Goal: Information Seeking & Learning: Learn about a topic

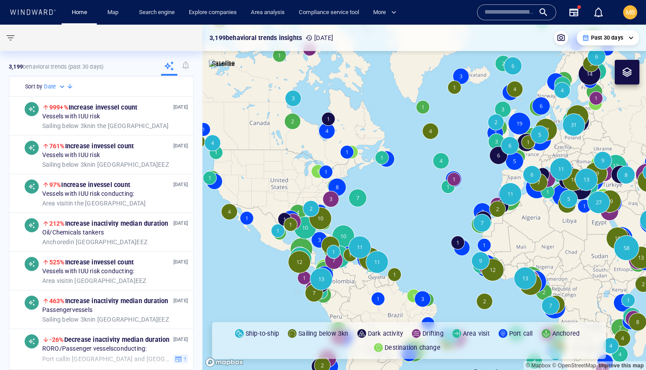
click at [487, 13] on input "text" at bounding box center [509, 12] width 50 height 13
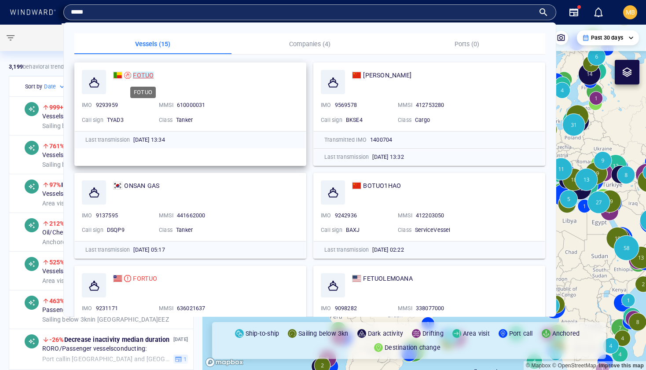
type input "*****"
click at [140, 73] on mark "FOTUO" at bounding box center [143, 75] width 21 height 7
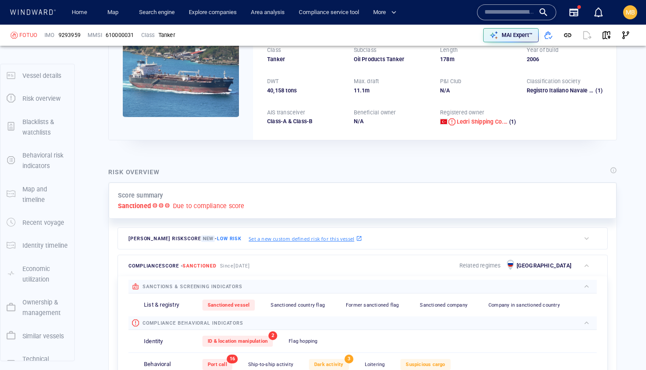
scroll to position [23, 0]
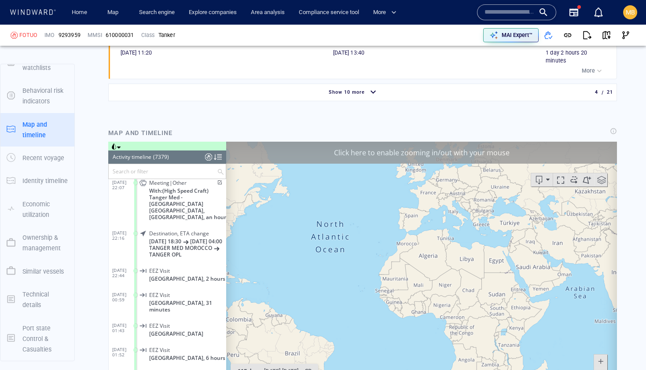
scroll to position [1038, 0]
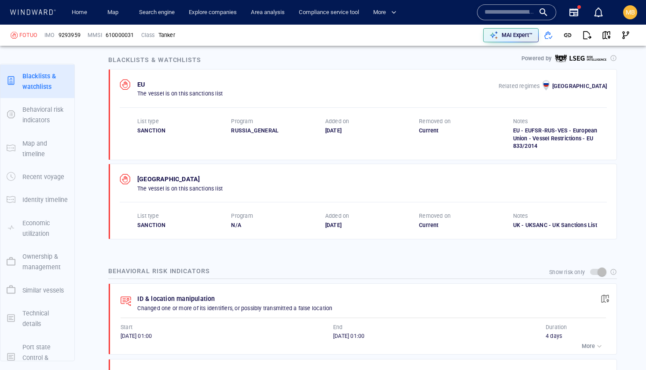
scroll to position [442, 0]
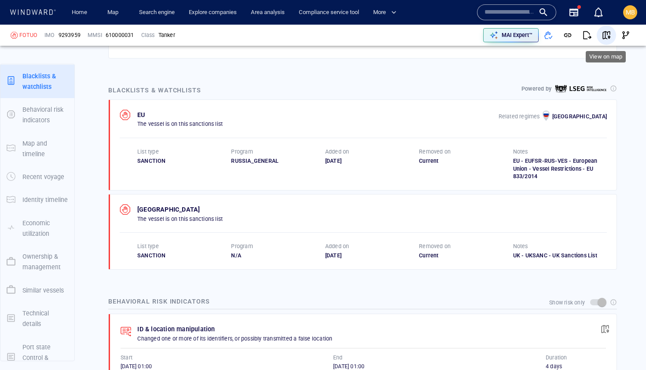
click at [605, 33] on span "button" at bounding box center [606, 35] width 9 height 9
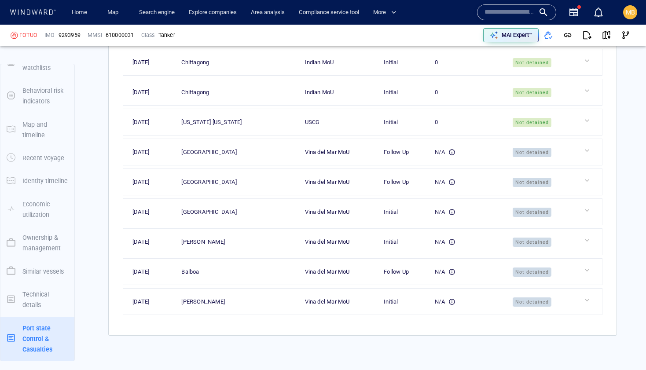
scroll to position [2779, 0]
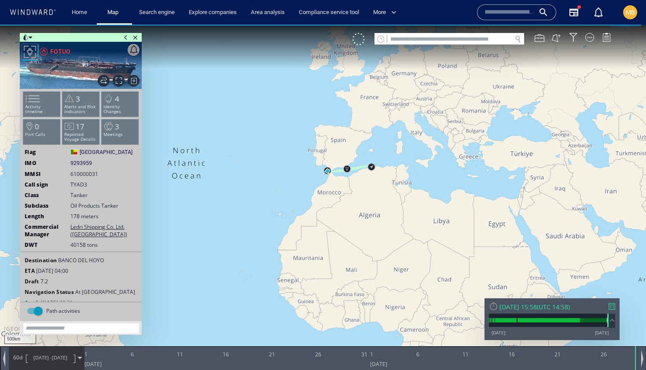
drag, startPoint x: 363, startPoint y: 188, endPoint x: 343, endPoint y: 199, distance: 22.8
click at [343, 199] on canvas "Map" at bounding box center [323, 193] width 646 height 336
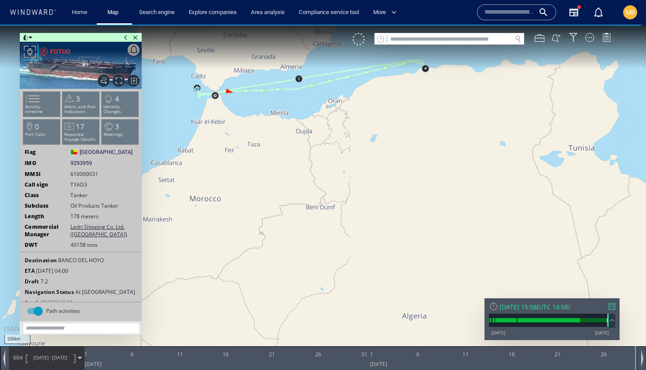
drag, startPoint x: 331, startPoint y: 180, endPoint x: 351, endPoint y: 209, distance: 35.3
click at [350, 208] on canvas "Map" at bounding box center [323, 193] width 646 height 336
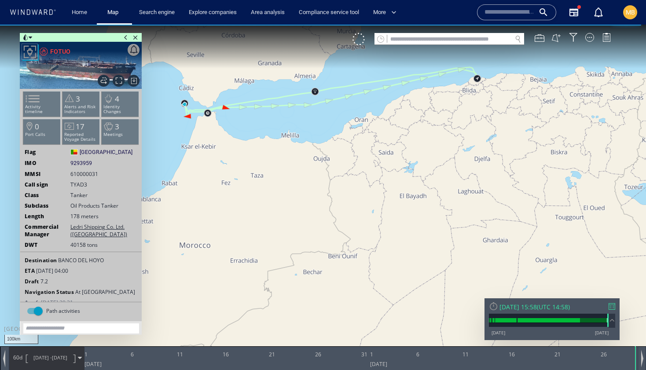
drag, startPoint x: 325, startPoint y: 177, endPoint x: 346, endPoint y: 209, distance: 38.4
click at [346, 209] on canvas "Map" at bounding box center [323, 193] width 646 height 336
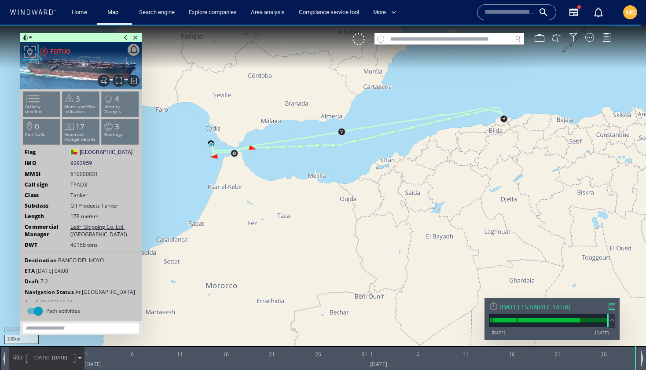
drag, startPoint x: 335, startPoint y: 202, endPoint x: 355, endPoint y: 225, distance: 30.8
click at [355, 225] on canvas "Map" at bounding box center [323, 193] width 646 height 336
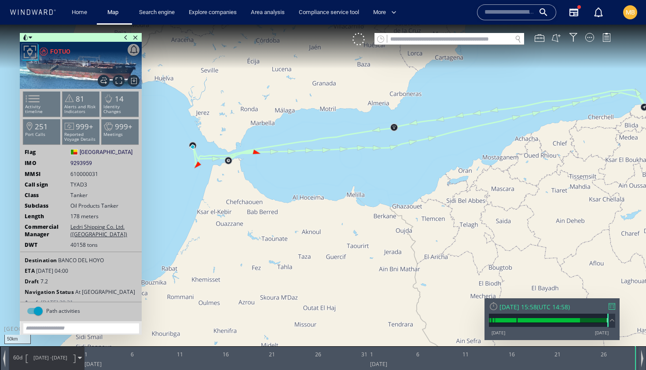
drag, startPoint x: 328, startPoint y: 197, endPoint x: 305, endPoint y: 204, distance: 23.8
click at [306, 204] on canvas "Map" at bounding box center [323, 193] width 646 height 336
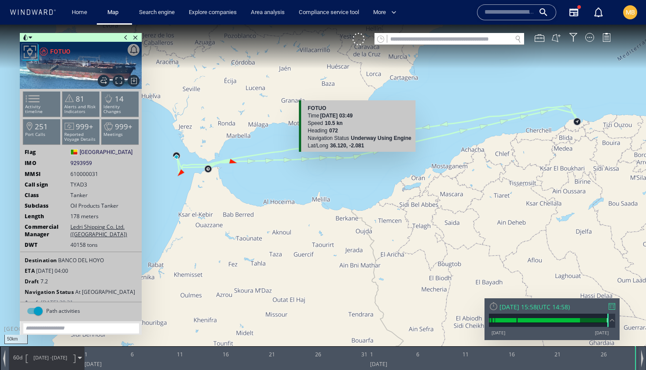
click at [358, 155] on canvas "Map" at bounding box center [323, 193] width 646 height 336
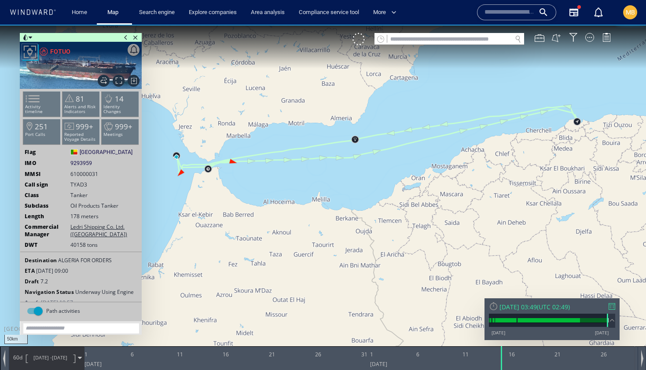
click at [356, 156] on canvas "Map" at bounding box center [323, 193] width 646 height 336
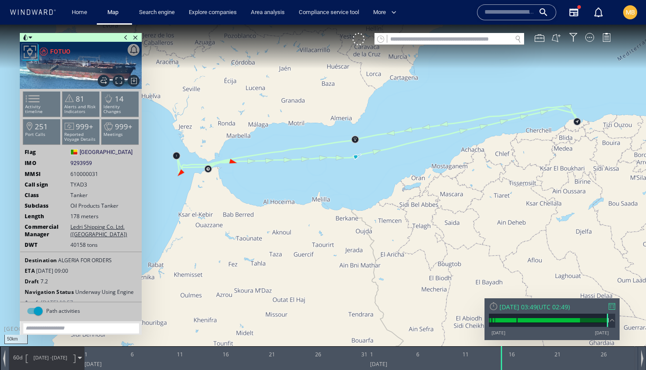
click at [172, 190] on canvas "Map" at bounding box center [323, 193] width 646 height 336
click at [358, 41] on div at bounding box center [358, 39] width 12 height 12
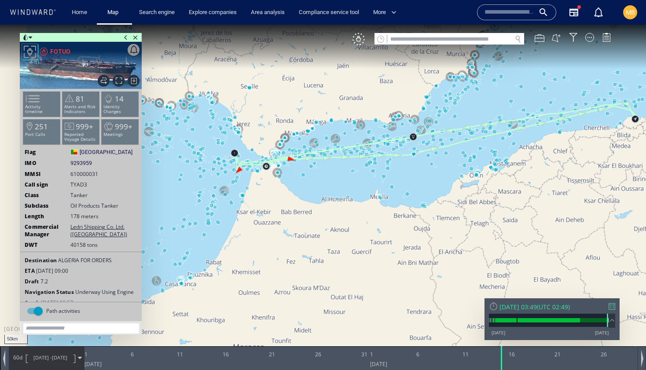
drag, startPoint x: 274, startPoint y: 132, endPoint x: 354, endPoint y: 132, distance: 80.9
click at [354, 132] on canvas "Map" at bounding box center [323, 193] width 646 height 336
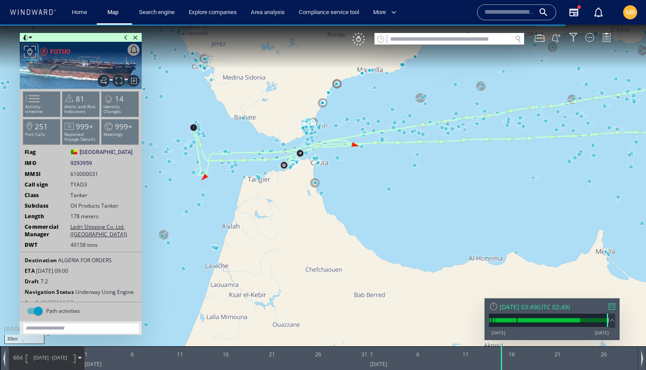
click at [350, 190] on canvas "Map" at bounding box center [323, 193] width 646 height 336
drag, startPoint x: 350, startPoint y: 190, endPoint x: 420, endPoint y: 190, distance: 70.4
click at [420, 190] on canvas "Map" at bounding box center [323, 193] width 646 height 336
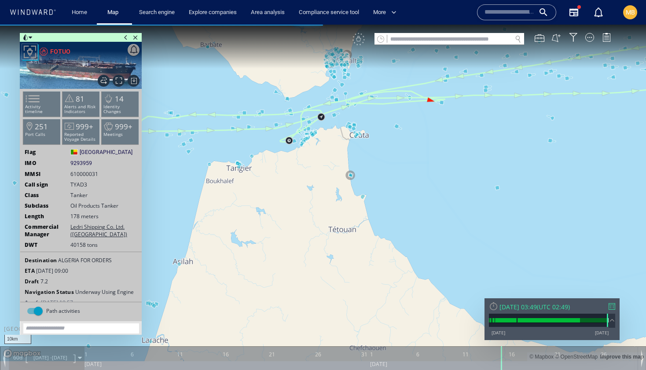
drag, startPoint x: 408, startPoint y: 188, endPoint x: 536, endPoint y: 216, distance: 130.5
click at [536, 216] on canvas "Map" at bounding box center [323, 193] width 646 height 336
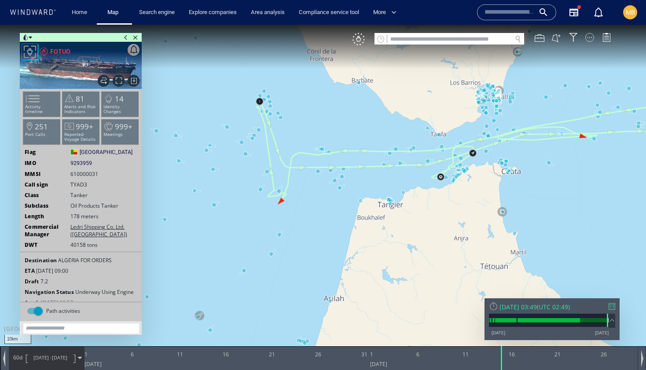
click at [588, 37] on div at bounding box center [589, 37] width 9 height 9
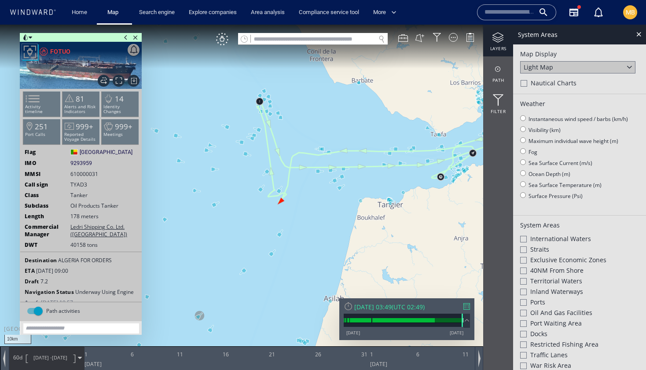
click at [523, 258] on div at bounding box center [523, 260] width 7 height 7
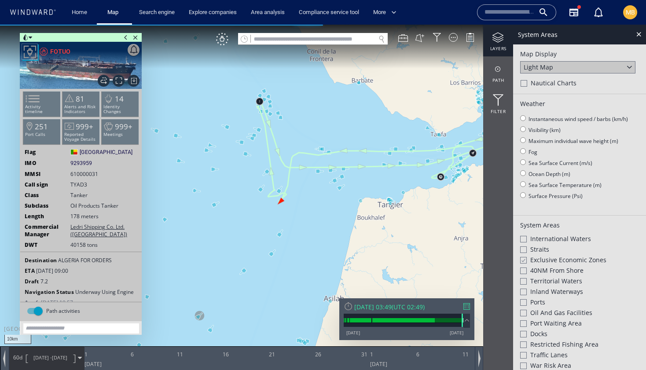
click at [523, 279] on div at bounding box center [523, 281] width 7 height 7
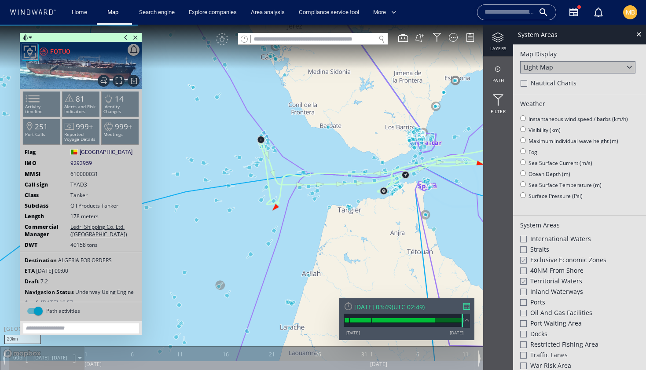
drag, startPoint x: 248, startPoint y: 204, endPoint x: 244, endPoint y: 223, distance: 19.2
click at [244, 223] on canvas "Map" at bounding box center [323, 193] width 646 height 336
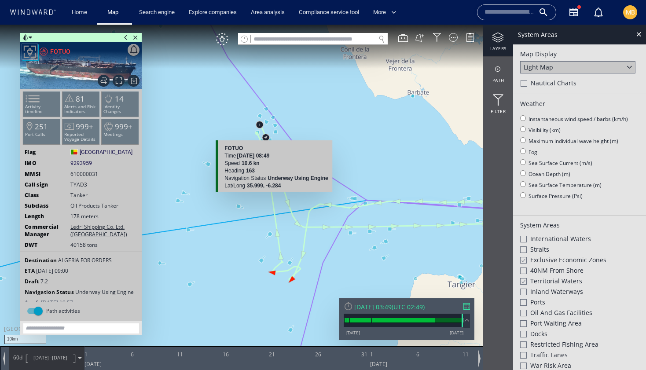
drag, startPoint x: 296, startPoint y: 148, endPoint x: 278, endPoint y: 187, distance: 43.9
click at [278, 188] on div "10km © Mapbox © OpenStreetMap Improve this map FOTUO Time [DATE] 08:49 Speed 10…" at bounding box center [323, 193] width 646 height 336
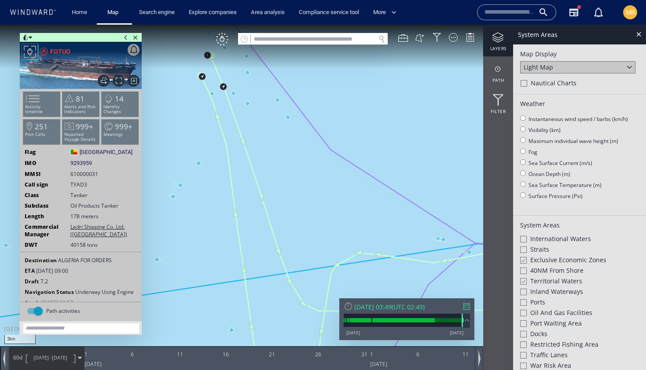
drag, startPoint x: 186, startPoint y: 104, endPoint x: 197, endPoint y: 161, distance: 58.2
click at [196, 161] on canvas "Map" at bounding box center [323, 193] width 646 height 336
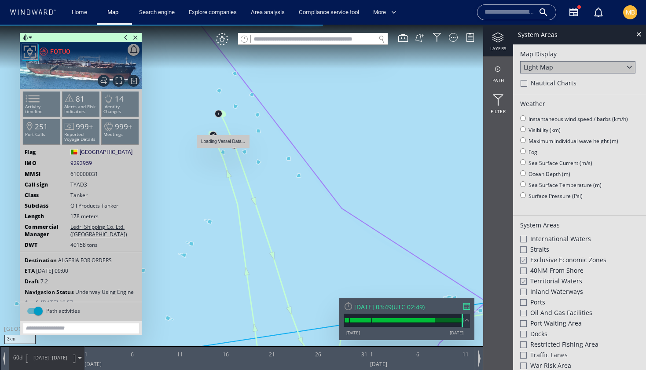
click at [223, 151] on canvas "Map" at bounding box center [323, 193] width 646 height 336
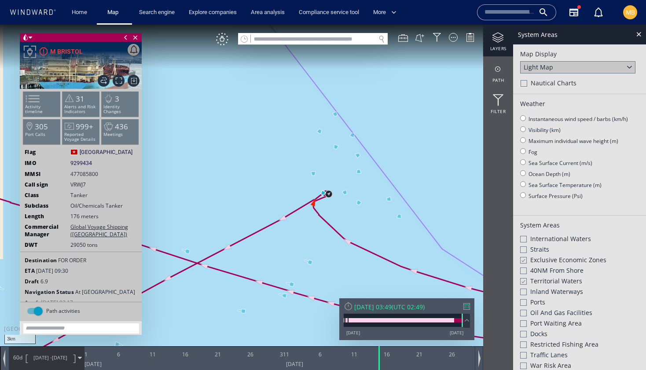
click at [317, 37] on input "text" at bounding box center [313, 39] width 124 height 12
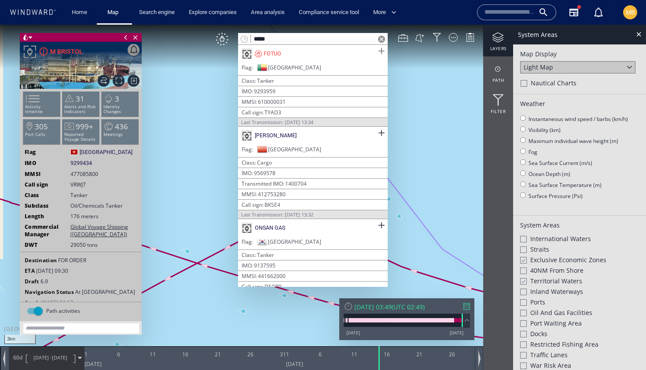
type input "*****"
click at [377, 51] on span at bounding box center [381, 51] width 11 height 11
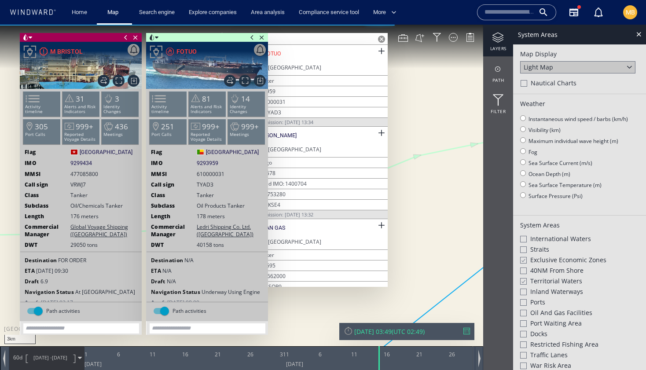
click at [251, 36] on span at bounding box center [252, 37] width 10 height 9
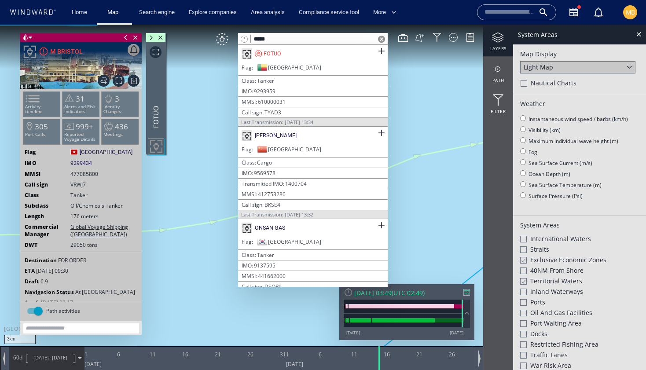
click at [127, 36] on span at bounding box center [126, 37] width 10 height 9
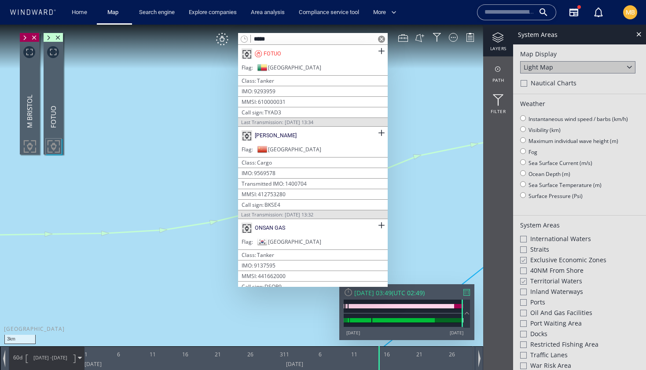
click at [381, 38] on span at bounding box center [381, 39] width 7 height 7
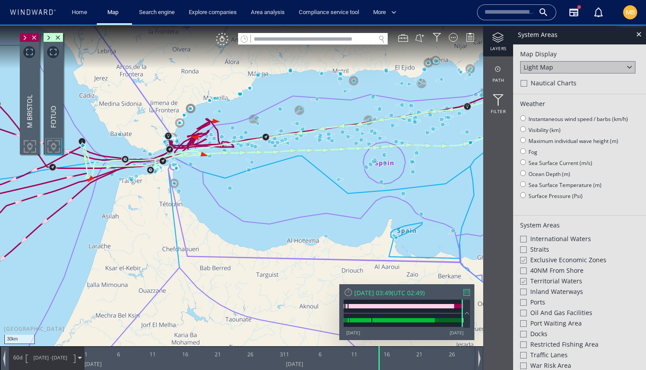
drag, startPoint x: 146, startPoint y: 198, endPoint x: 313, endPoint y: 198, distance: 167.1
click at [313, 198] on canvas "Map" at bounding box center [323, 193] width 646 height 336
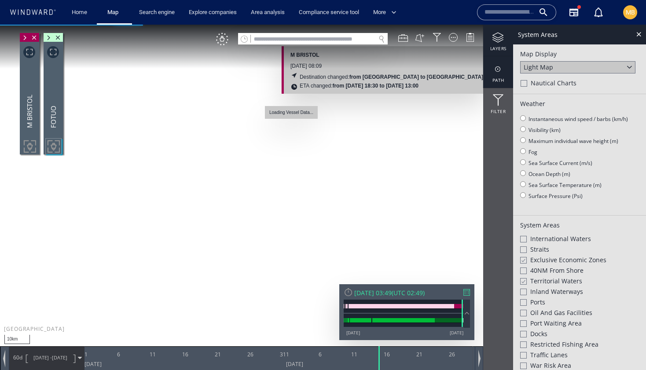
click at [498, 69] on div at bounding box center [498, 69] width 30 height 11
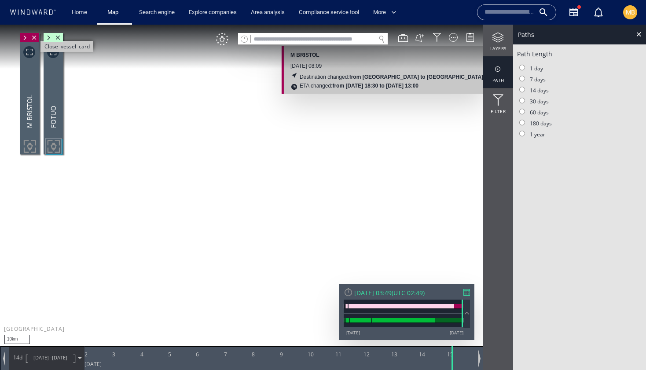
click at [34, 37] on span "Close vessel card" at bounding box center [34, 37] width 10 height 9
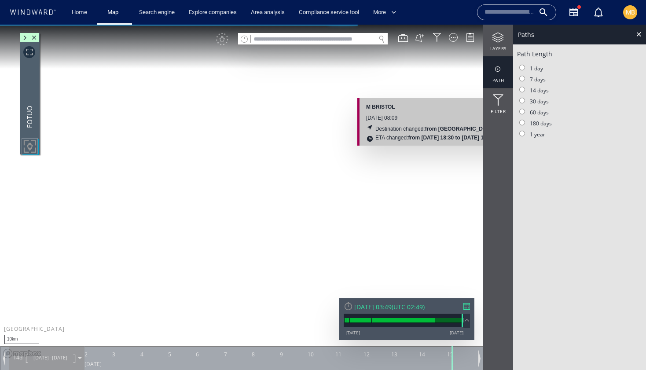
drag, startPoint x: 165, startPoint y: 132, endPoint x: 163, endPoint y: 189, distance: 57.7
click at [164, 188] on canvas "Map" at bounding box center [323, 193] width 646 height 336
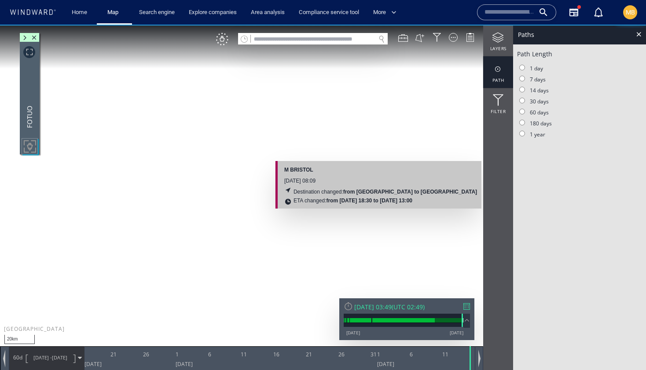
drag, startPoint x: 208, startPoint y: 173, endPoint x: 210, endPoint y: 206, distance: 32.6
click at [210, 205] on canvas "Map" at bounding box center [323, 193] width 646 height 336
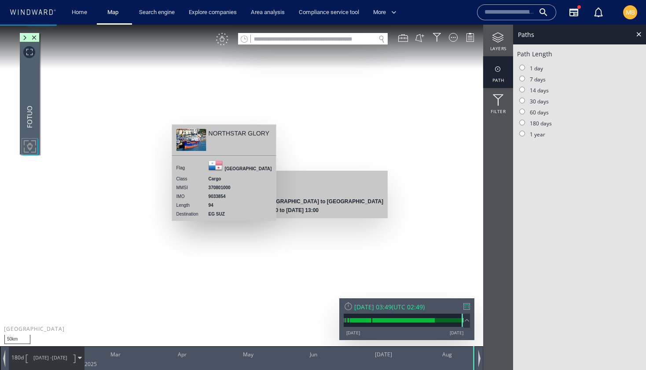
click at [223, 41] on div "VM" at bounding box center [222, 39] width 12 height 12
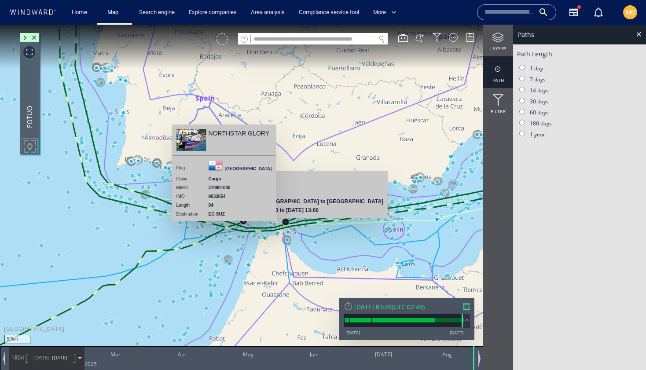
click at [223, 42] on div at bounding box center [222, 39] width 12 height 12
click at [223, 43] on div "VM" at bounding box center [222, 39] width 12 height 12
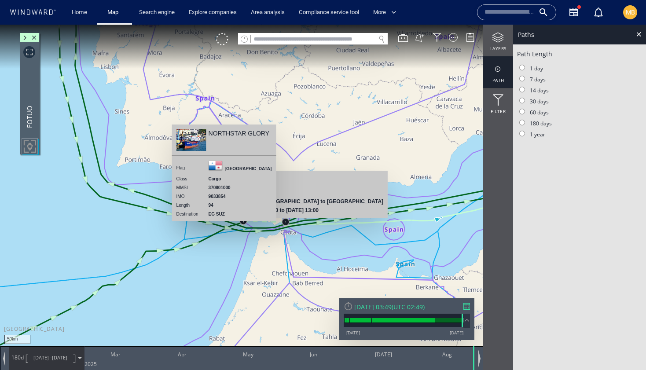
click at [222, 135] on div "NORTHSTAR GLORY" at bounding box center [238, 133] width 61 height 9
click at [270, 134] on div "NORTHSTAR GLORY Flag Panama Class Cargo MMSI 370801000 IMO 9033854 Length 94 De…" at bounding box center [224, 172] width 104 height 96
click at [312, 184] on div "M BRISTOL" at bounding box center [286, 180] width 193 height 11
click at [167, 278] on canvas "Map" at bounding box center [323, 193] width 646 height 336
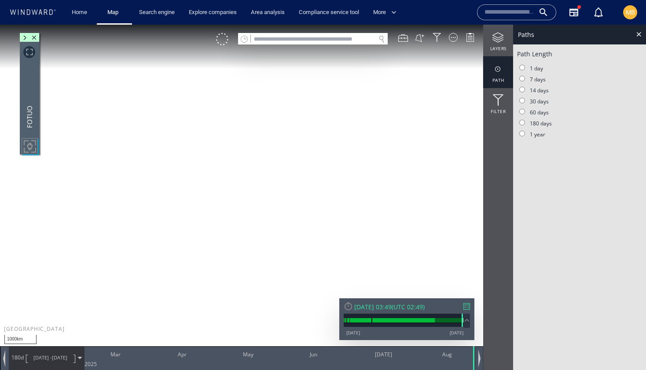
drag, startPoint x: 100, startPoint y: 289, endPoint x: 139, endPoint y: 193, distance: 103.6
click at [139, 193] on canvas "Map" at bounding box center [323, 193] width 646 height 336
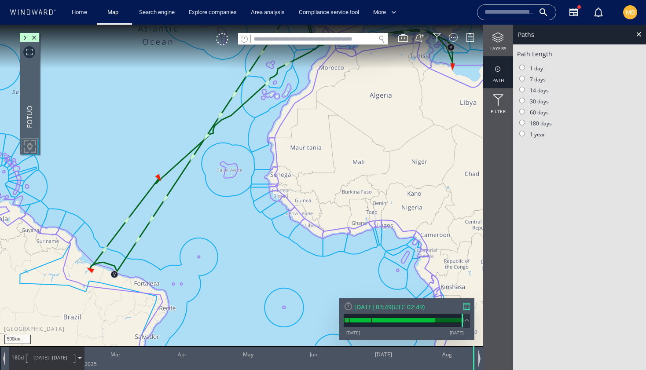
drag, startPoint x: 194, startPoint y: 209, endPoint x: 180, endPoint y: 224, distance: 20.2
click at [180, 226] on canvas "Map" at bounding box center [323, 193] width 646 height 336
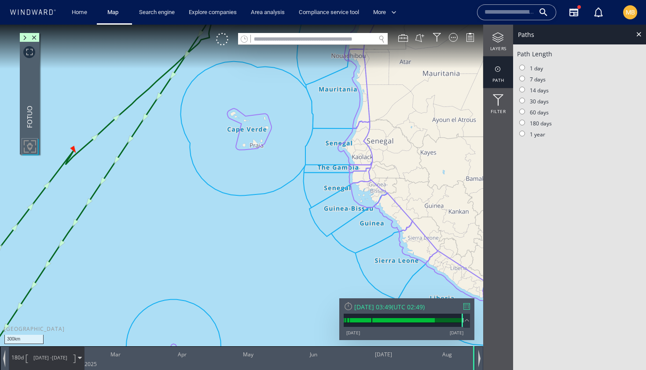
drag, startPoint x: 161, startPoint y: 217, endPoint x: 207, endPoint y: 230, distance: 48.2
click at [207, 230] on canvas "Map" at bounding box center [323, 193] width 646 height 336
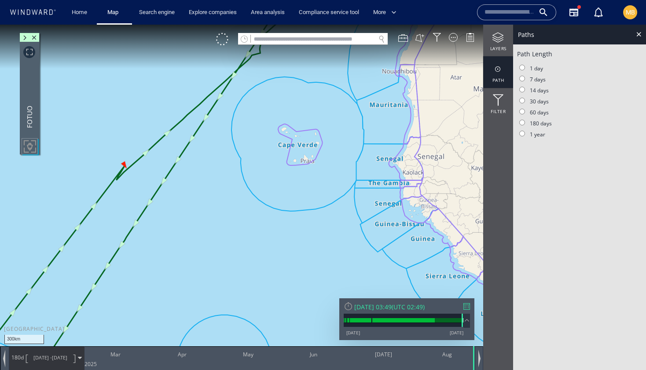
drag, startPoint x: 202, startPoint y: 218, endPoint x: 258, endPoint y: 239, distance: 59.6
click at [257, 238] on canvas "Map" at bounding box center [323, 193] width 646 height 336
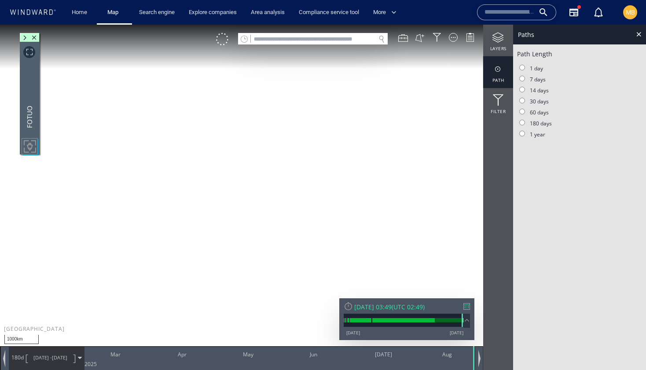
drag, startPoint x: 384, startPoint y: 141, endPoint x: 315, endPoint y: 193, distance: 86.4
click at [315, 193] on canvas "Map" at bounding box center [323, 193] width 646 height 336
drag, startPoint x: 337, startPoint y: 205, endPoint x: 255, endPoint y: 231, distance: 86.4
click at [255, 231] on canvas "Map" at bounding box center [323, 193] width 646 height 336
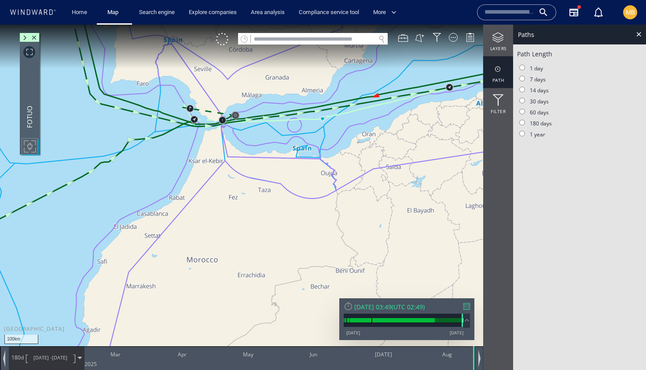
drag, startPoint x: 332, startPoint y: 173, endPoint x: 322, endPoint y: 236, distance: 64.2
click at [322, 235] on canvas "Map" at bounding box center [323, 193] width 646 height 336
